Goal: Check status: Check status

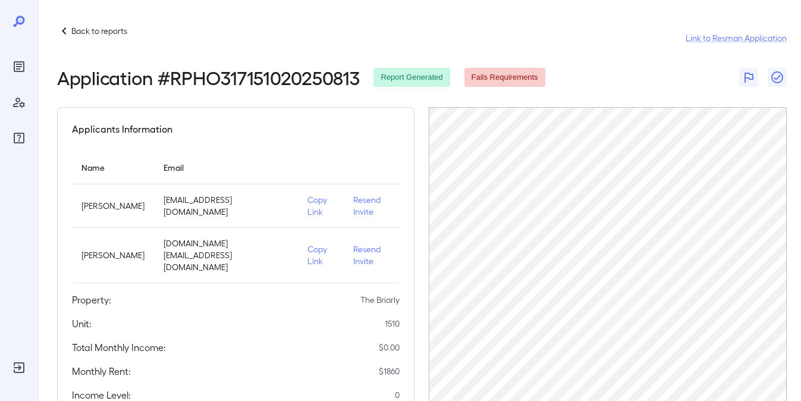
scroll to position [119, 0]
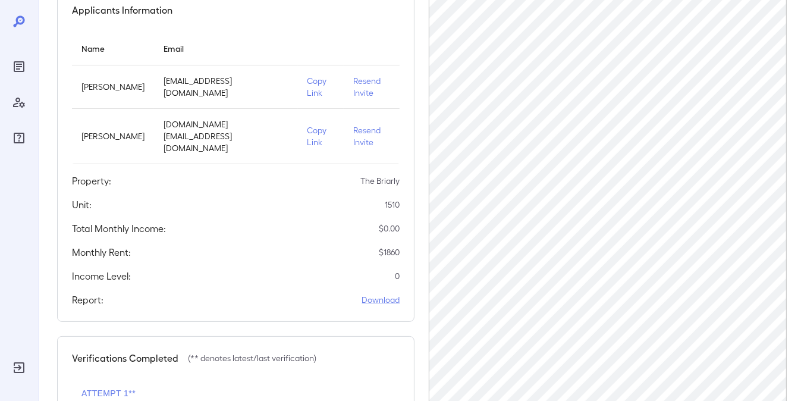
click at [22, 66] on icon "Reports" at bounding box center [19, 66] width 14 height 14
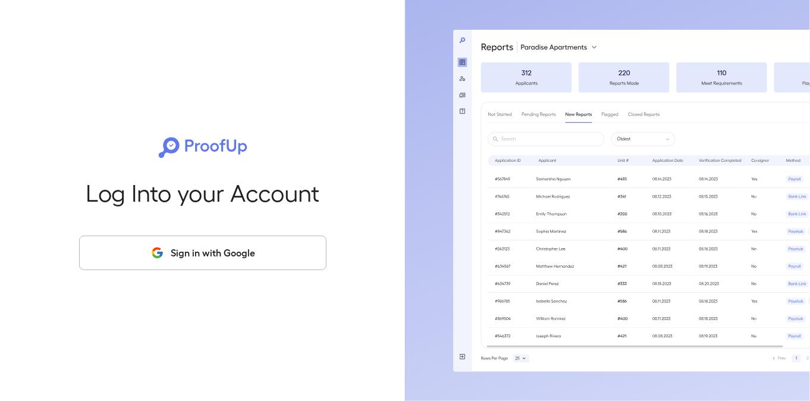
click at [230, 246] on button "Sign in with Google" at bounding box center [202, 252] width 247 height 34
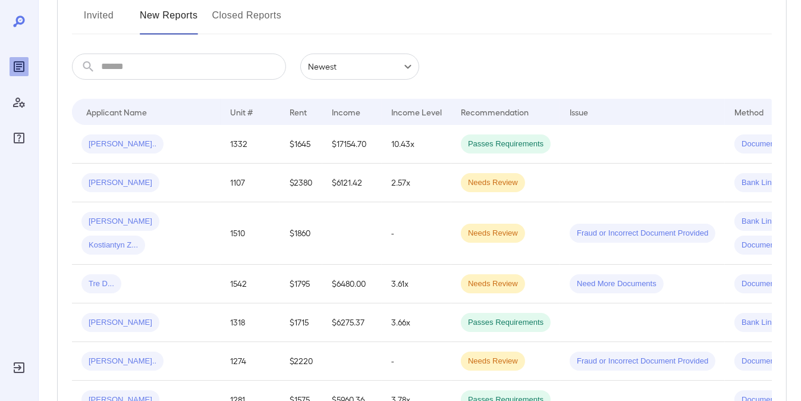
scroll to position [178, 0]
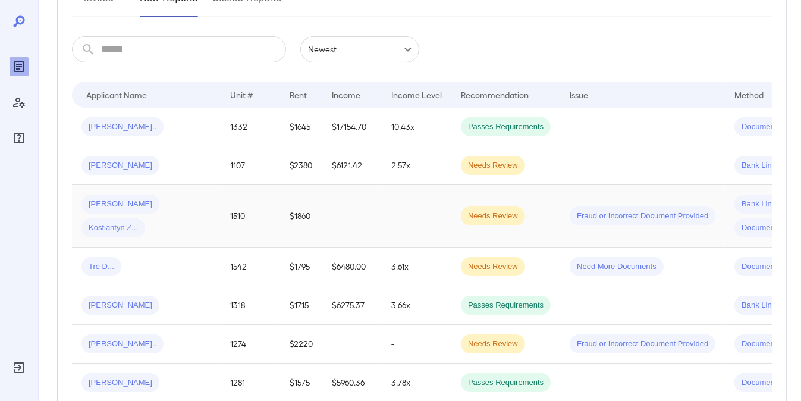
click at [373, 221] on td at bounding box center [351, 216] width 59 height 62
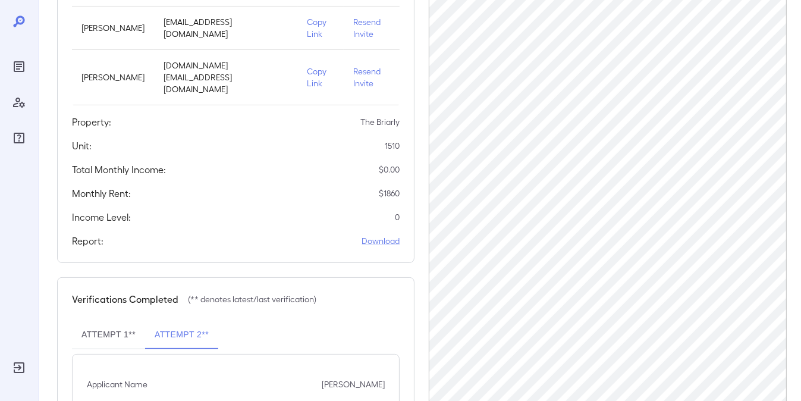
scroll to position [315, 0]
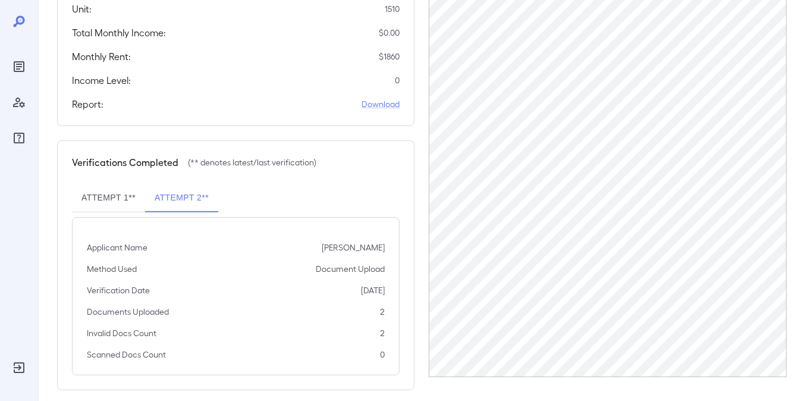
click at [84, 184] on button "Attempt 1**" at bounding box center [108, 198] width 73 height 29
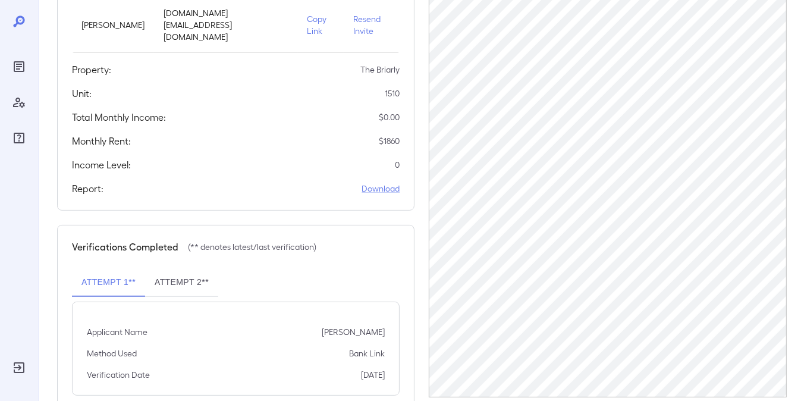
scroll to position [250, 0]
